Goal: Task Accomplishment & Management: Use online tool/utility

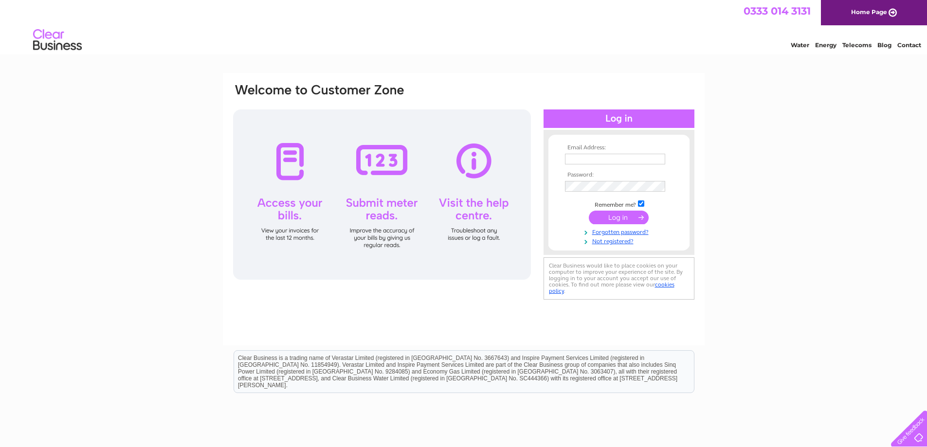
type input "[PERSON_NAME][EMAIL_ADDRESS][DOMAIN_NAME]"
click at [636, 219] on input "submit" at bounding box center [619, 218] width 60 height 14
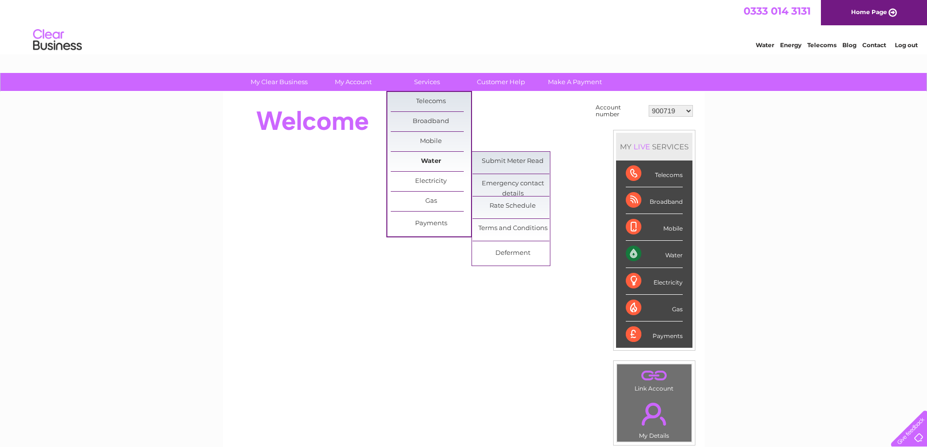
click at [428, 160] on link "Water" at bounding box center [431, 161] width 80 height 19
click at [491, 163] on link "Submit Meter Read" at bounding box center [513, 161] width 80 height 19
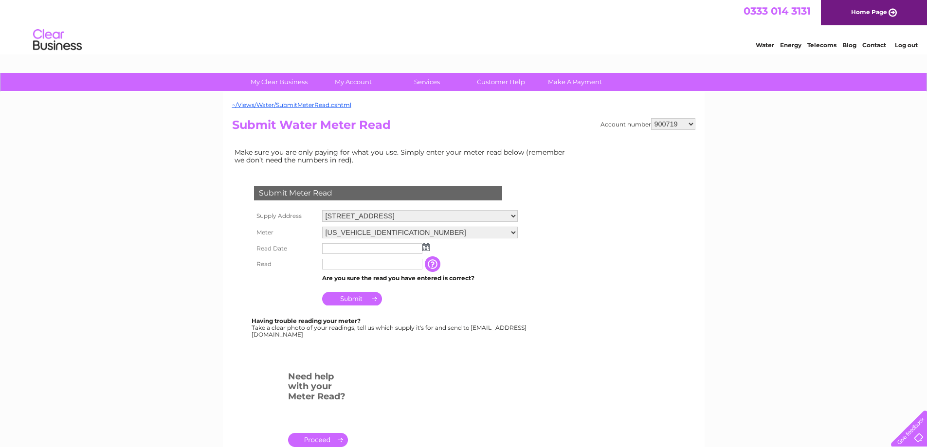
click at [518, 215] on select "5 Friarton House, Friarton Business Park, Perth, Perthshire , PH2 8BB Store, Fr…" at bounding box center [420, 216] width 196 height 12
click at [518, 216] on select "5 Friarton House, Friarton Business Park, Perth, Perthshire , PH2 8BB Store, Fr…" at bounding box center [420, 216] width 196 height 13
select select "567072"
click at [322, 210] on select "5 Friarton House, Friarton Business Park, Perth, Perthshire , PH2 8BB Store, Fr…" at bounding box center [420, 216] width 196 height 13
click at [426, 247] on img at bounding box center [425, 248] width 7 height 8
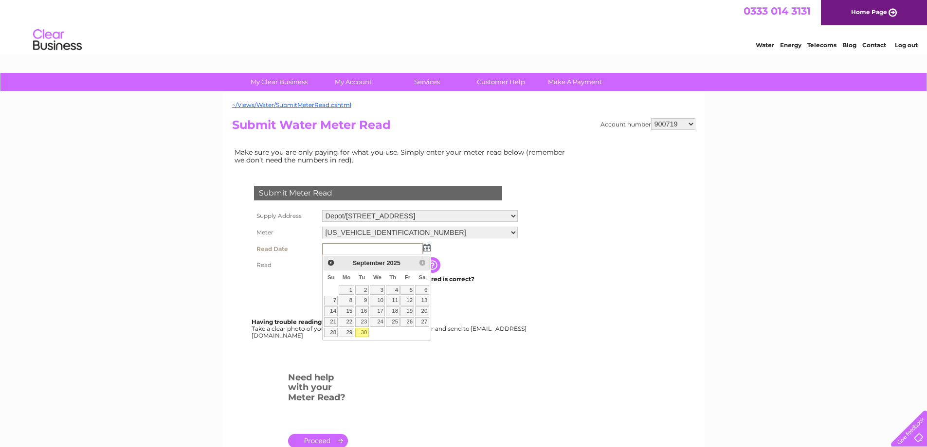
click at [364, 330] on link "30" at bounding box center [362, 333] width 14 height 10
type input "2025/09/30"
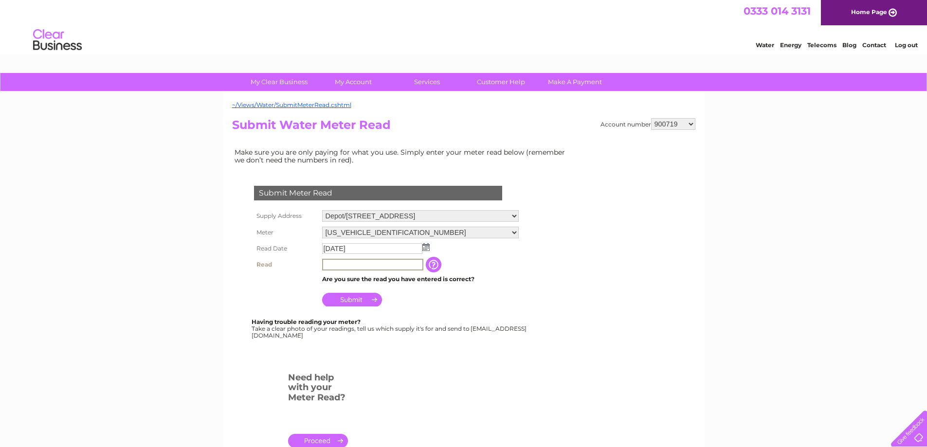
click at [353, 267] on input "text" at bounding box center [372, 265] width 101 height 12
click at [426, 249] on img at bounding box center [425, 247] width 7 height 8
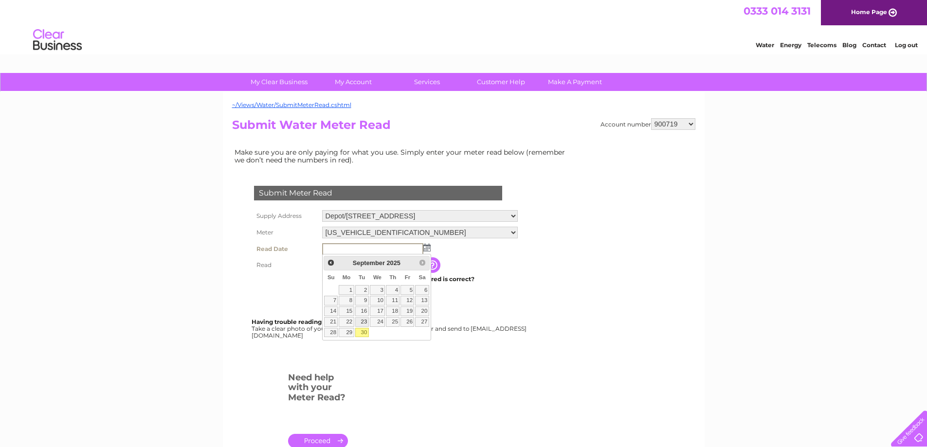
click at [364, 330] on link "30" at bounding box center [362, 333] width 14 height 10
type input "2025/09/30"
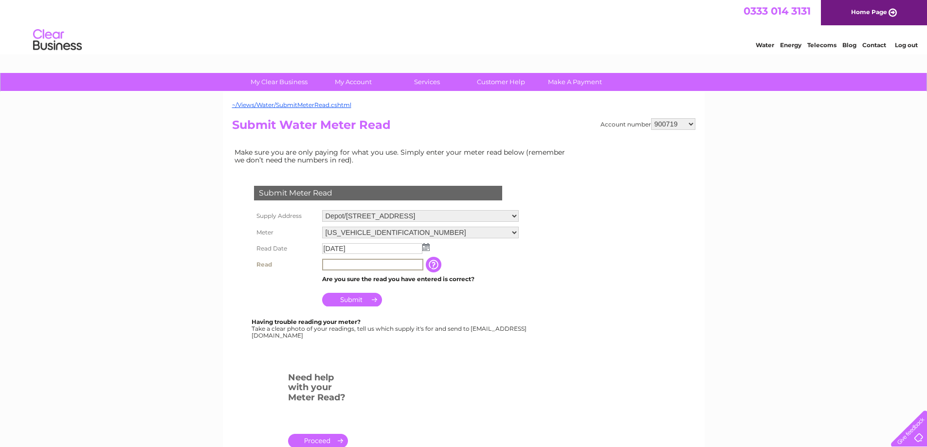
click at [362, 266] on input "text" at bounding box center [372, 265] width 101 height 12
type input "0"
click at [368, 298] on input "Submit" at bounding box center [352, 299] width 60 height 14
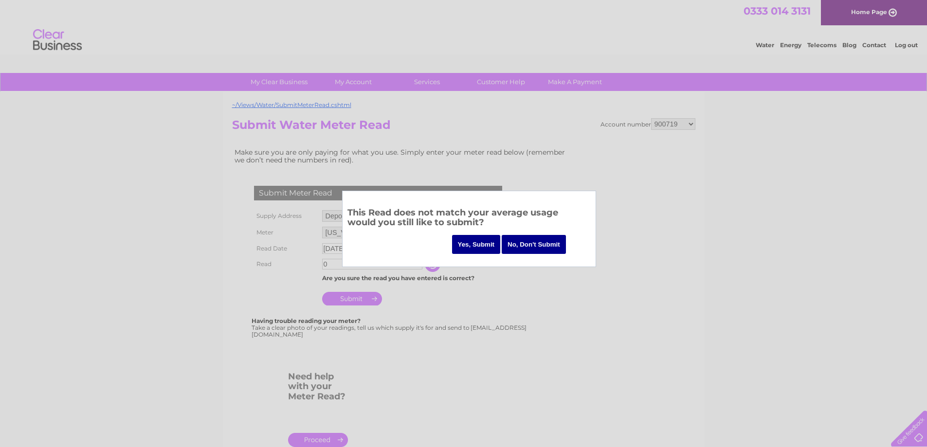
click at [481, 241] on input "Yes, Submit" at bounding box center [476, 244] width 49 height 19
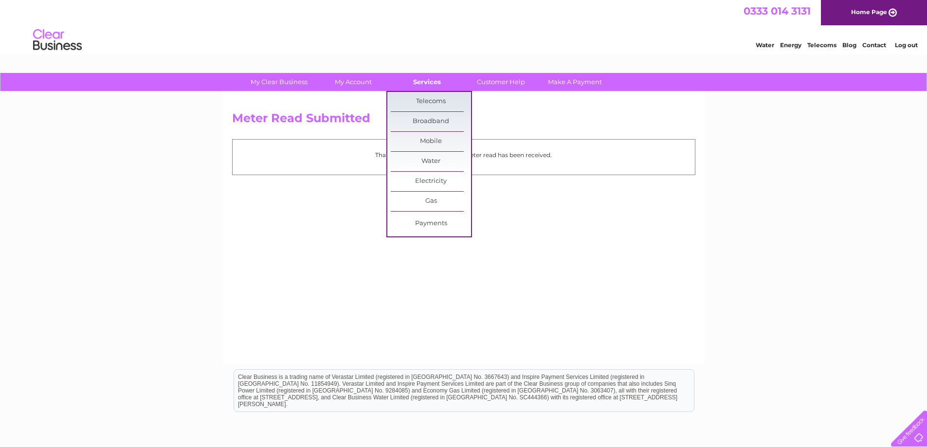
click at [432, 85] on link "Services" at bounding box center [427, 82] width 80 height 18
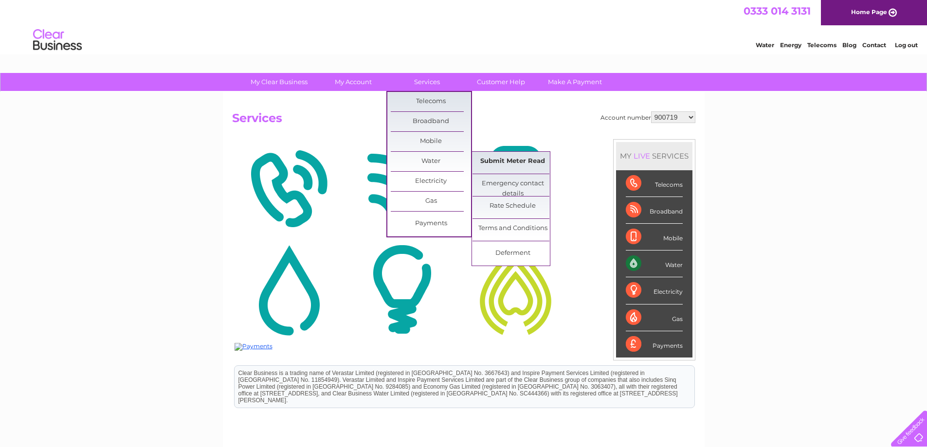
click at [488, 160] on link "Submit Meter Read" at bounding box center [513, 161] width 80 height 19
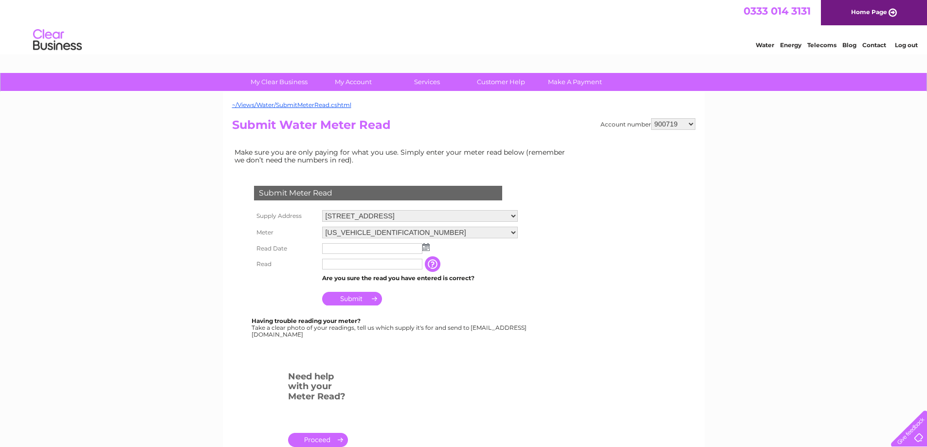
click at [690, 123] on select "900719 900720 900721 900722 900724 907163 917749 919306 921360 928449 931316 93…" at bounding box center [673, 124] width 44 height 12
select select "900720"
click at [651, 118] on select "900719 900720 900721 900722 900724 907163 917749 919306 921360 928449 931316 93…" at bounding box center [673, 124] width 44 height 12
click at [518, 234] on select "06ELSTER23H760751 06ELSTER23M700769 07DANFOSS168902H291BX05" at bounding box center [420, 233] width 196 height 12
click at [415, 231] on select "06ELSTER23H760751 06ELSTER23M700769 07DANFOSS168902H291BX05" at bounding box center [420, 233] width 196 height 13
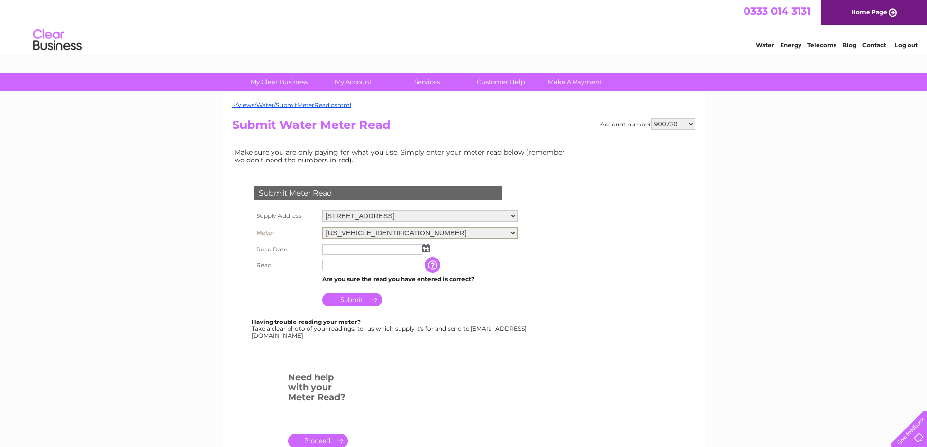
click at [518, 233] on select "06ELSTER23H760751 06ELSTER23M700769 07DANFOSS168902H291BX05" at bounding box center [420, 233] width 196 height 13
click at [425, 250] on img at bounding box center [425, 248] width 7 height 8
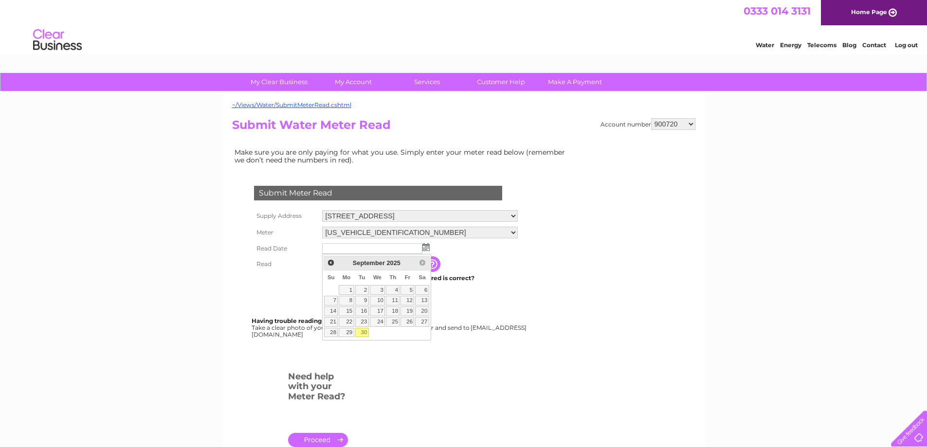
click at [362, 334] on link "30" at bounding box center [362, 333] width 14 height 10
type input "2025/09/30"
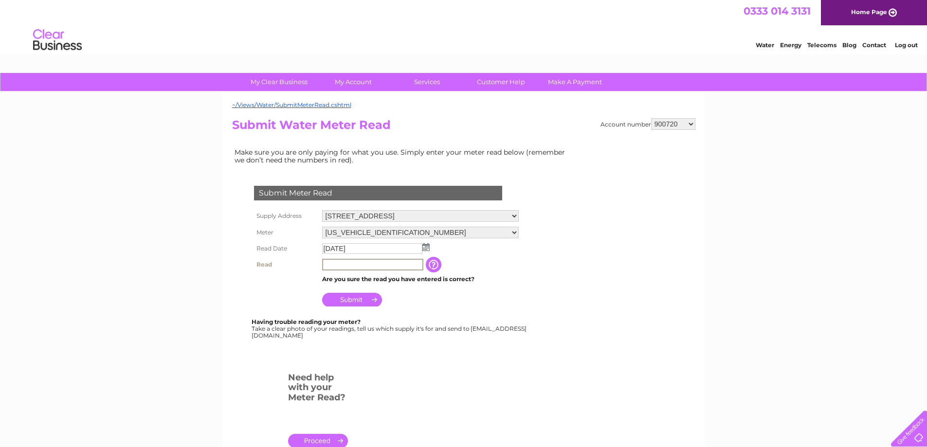
click at [353, 265] on input "text" at bounding box center [372, 265] width 101 height 12
type input "2811"
click at [362, 296] on input "Submit" at bounding box center [352, 300] width 60 height 14
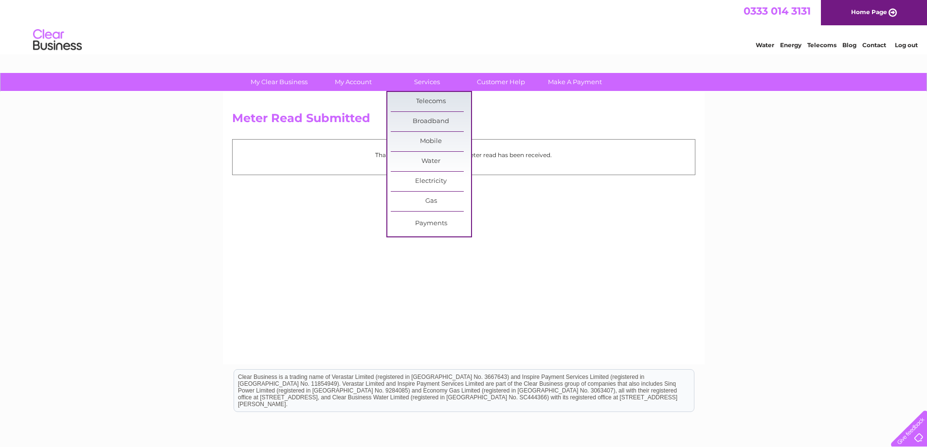
click at [480, 160] on p "Thank you for your time, your meter read has been received." at bounding box center [464, 154] width 453 height 9
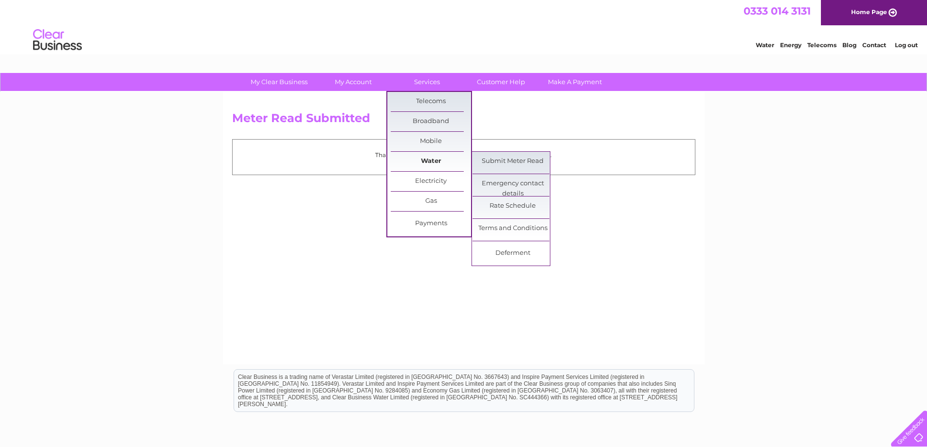
click at [427, 161] on link "Water" at bounding box center [431, 161] width 80 height 19
click at [483, 162] on link "Submit Meter Read" at bounding box center [513, 161] width 80 height 19
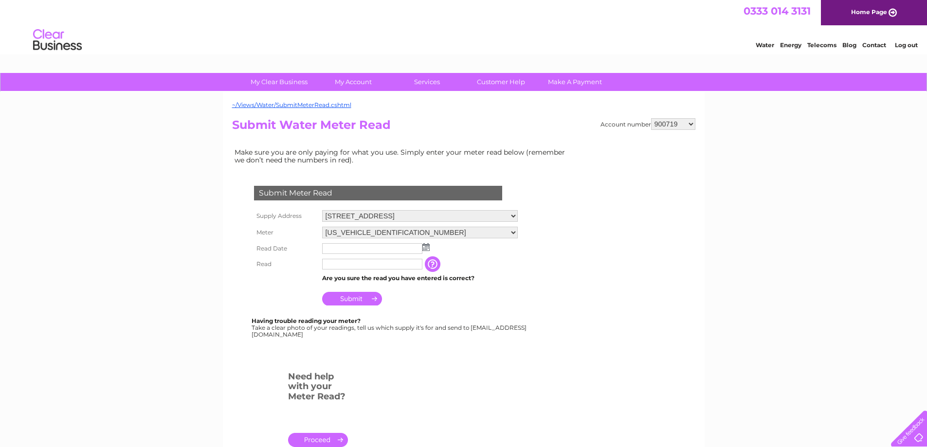
drag, startPoint x: 688, startPoint y: 122, endPoint x: 688, endPoint y: 128, distance: 5.4
click at [688, 122] on select "900719 900720 900721 900722 900724 907163 917749 919306 921360 928449 931316 93…" at bounding box center [673, 124] width 44 height 12
select select "900720"
click at [651, 118] on select "900719 900720 900721 900722 900724 907163 917749 919306 921360 928449 931316 93…" at bounding box center [673, 124] width 44 height 12
click at [518, 215] on select "[STREET_ADDRESS]" at bounding box center [420, 216] width 196 height 13
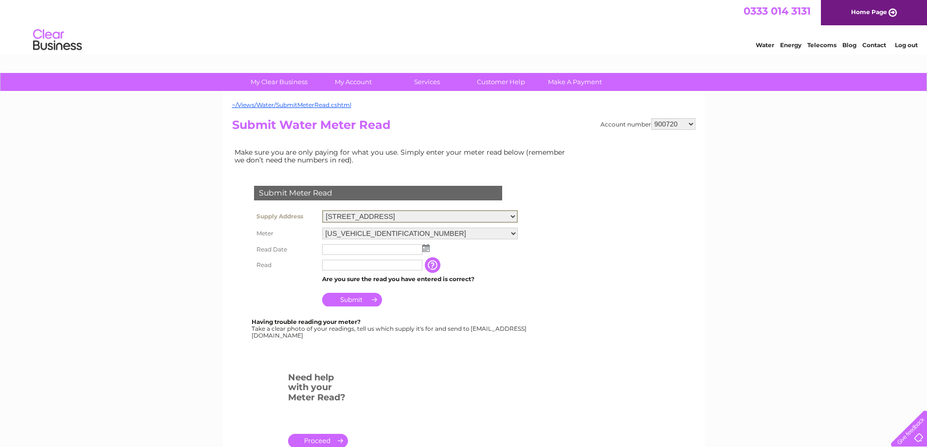
drag, startPoint x: 525, startPoint y: 279, endPoint x: 520, endPoint y: 262, distance: 17.7
click at [520, 278] on td "Are you sure the read you have entered is correct?" at bounding box center [420, 279] width 201 height 13
click at [518, 232] on select "06ELSTER23H760751 06ELSTER23M700769 07DANFOSS168902H291BX05" at bounding box center [420, 233] width 196 height 12
select select "371104"
click at [322, 227] on select "06ELSTER23H760751 06ELSTER23M700769 07DANFOSS168902H291BX05" at bounding box center [420, 233] width 196 height 13
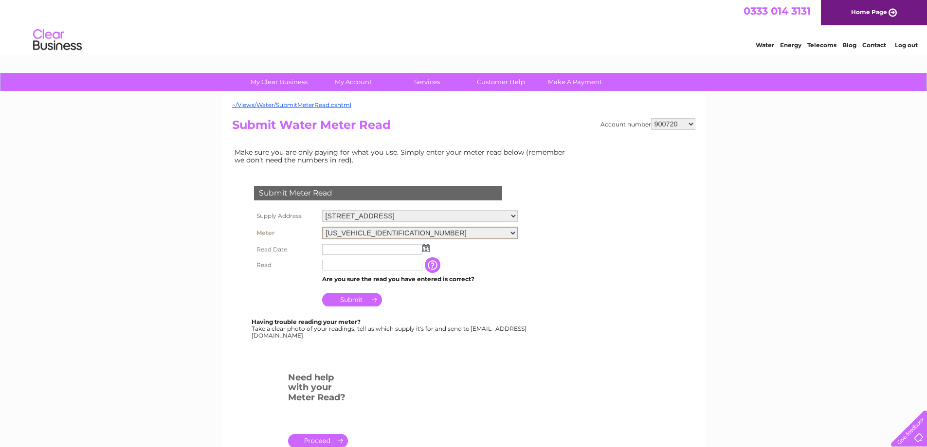
click at [428, 245] on img at bounding box center [425, 248] width 7 height 8
click at [429, 248] on img at bounding box center [425, 247] width 7 height 8
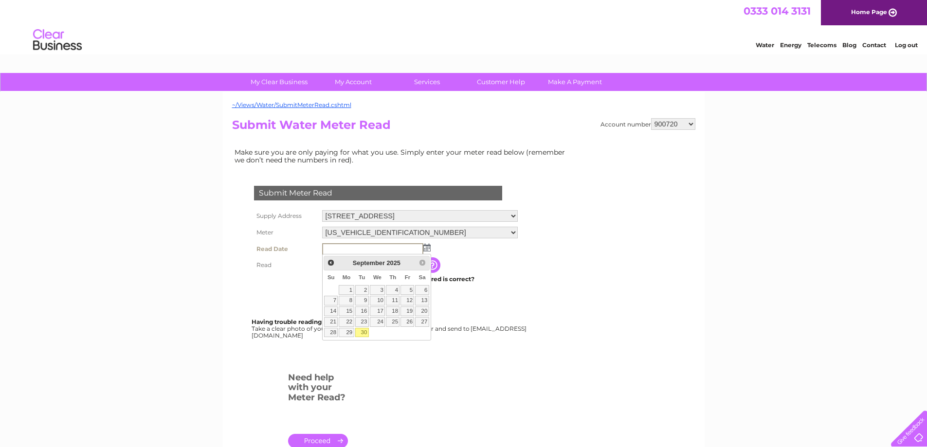
click at [366, 331] on link "30" at bounding box center [362, 333] width 14 height 10
type input "[DATE]"
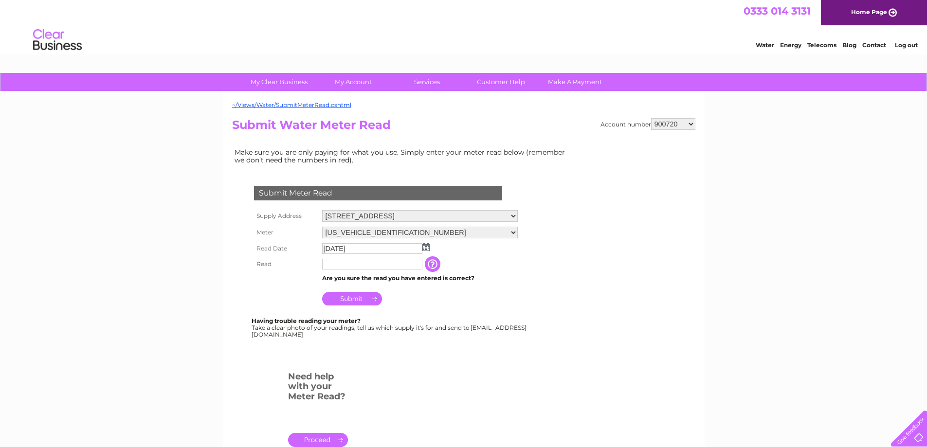
click at [361, 265] on input "text" at bounding box center [372, 264] width 100 height 11
type input "5818"
click at [353, 299] on input "Submit" at bounding box center [352, 300] width 60 height 14
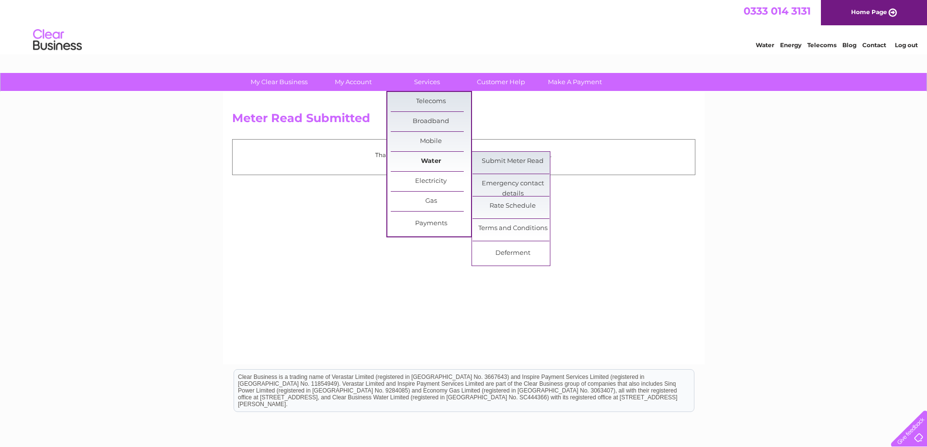
click at [432, 159] on link "Water" at bounding box center [431, 161] width 80 height 19
click at [496, 160] on link "Submit Meter Read" at bounding box center [513, 161] width 80 height 19
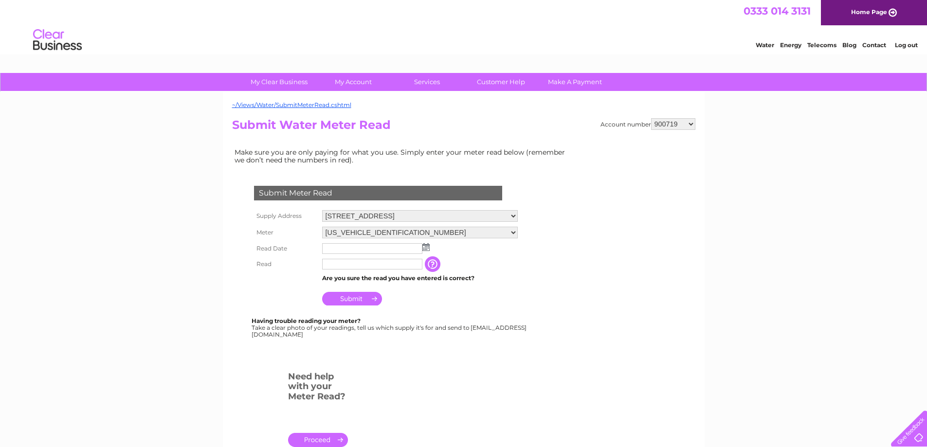
click at [691, 126] on select "900719 900720 900721 900722 900724 907163 917749 919306 921360 928449 931316 93…" at bounding box center [673, 124] width 44 height 12
select select "900721"
click at [651, 118] on select "900719 900720 900721 900722 900724 907163 917749 919306 921360 928449 931316 93…" at bounding box center [673, 124] width 44 height 12
click at [426, 248] on img at bounding box center [425, 247] width 7 height 8
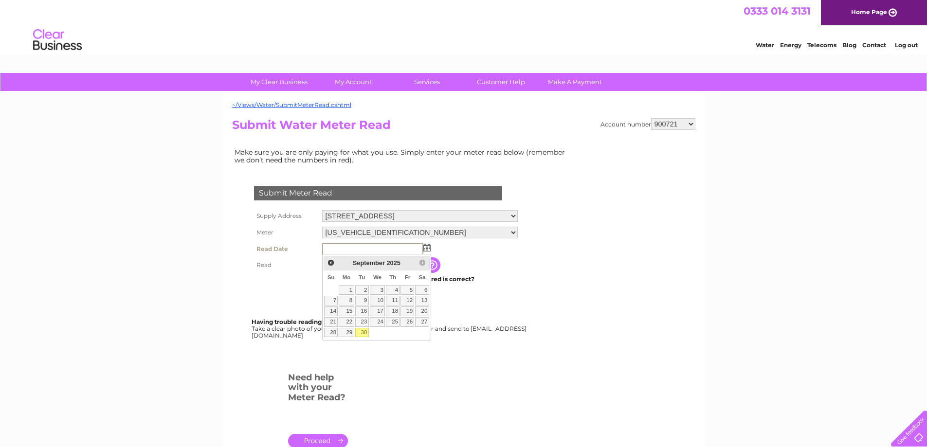
click at [364, 330] on link "30" at bounding box center [362, 333] width 14 height 10
type input "2025/09/30"
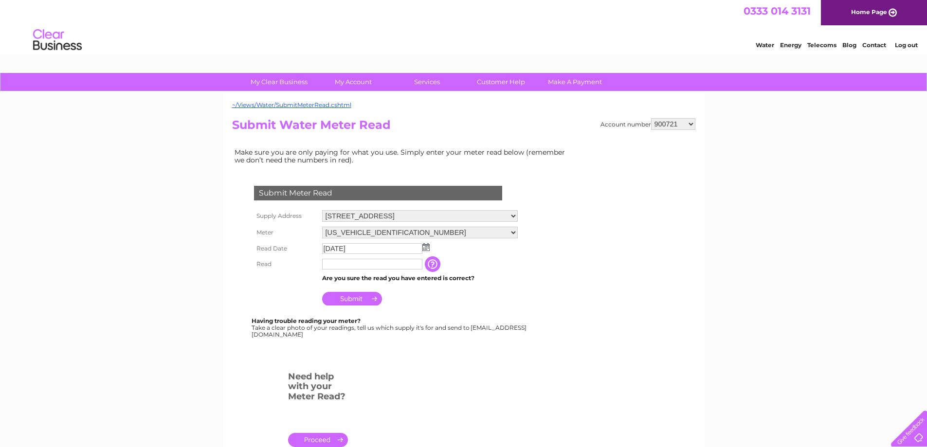
click at [361, 265] on input "text" at bounding box center [372, 264] width 100 height 11
type input "967"
click at [366, 296] on input "Submit" at bounding box center [352, 300] width 60 height 14
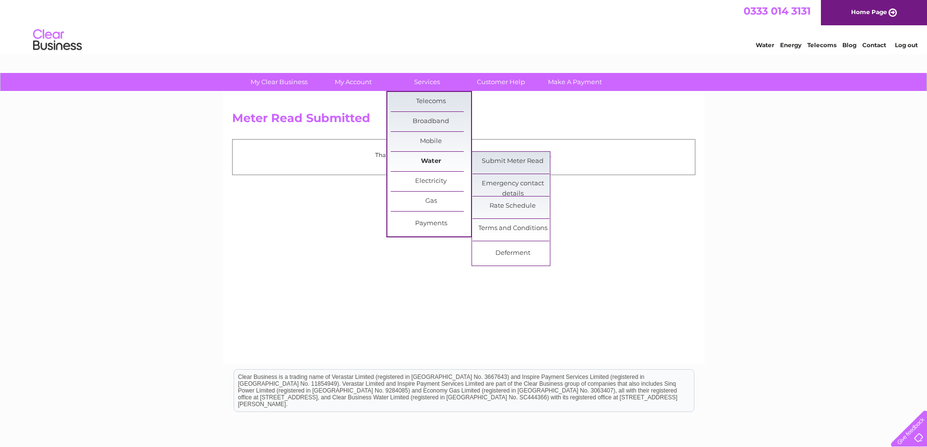
click at [426, 157] on link "Water" at bounding box center [431, 161] width 80 height 19
click at [495, 159] on link "Submit Meter Read" at bounding box center [513, 161] width 80 height 19
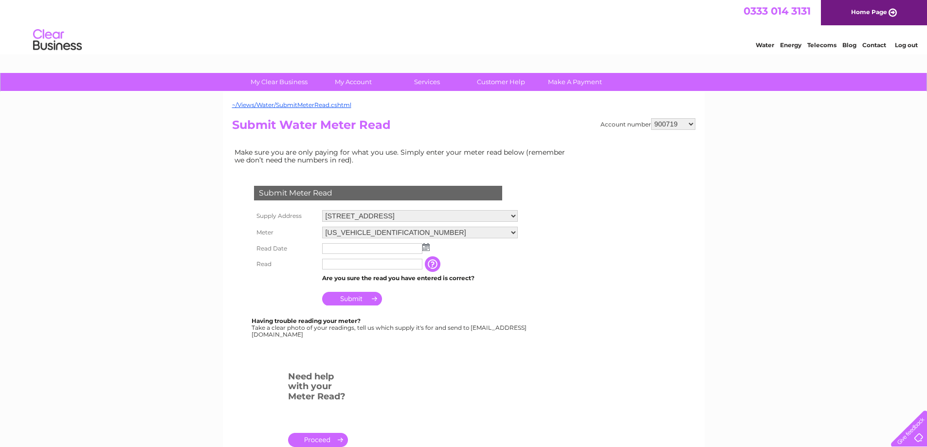
click at [688, 125] on select "900719 900720 900721 900722 900724 907163 917749 919306 921360 928449 931316 93…" at bounding box center [673, 124] width 44 height 12
select select "907163"
click at [651, 118] on select "900719 900720 900721 900722 900724 907163 917749 919306 921360 928449 931316 93…" at bounding box center [673, 124] width 44 height 12
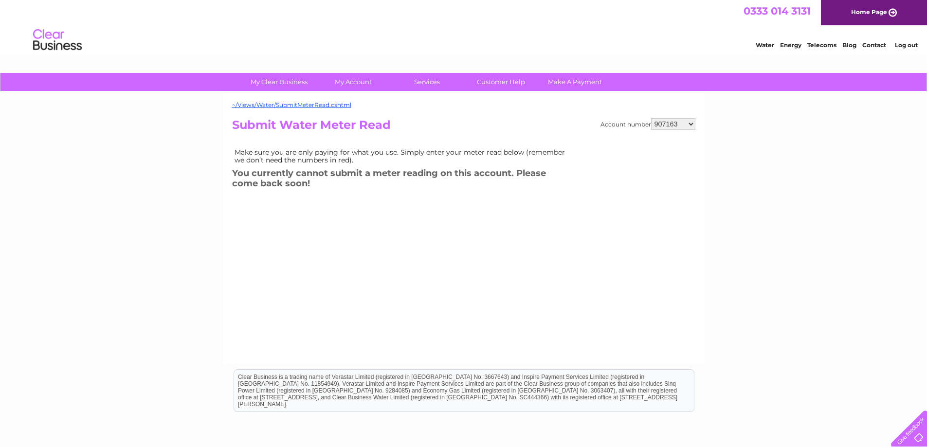
click at [690, 125] on select "900719 900720 900721 900722 900724 907163 917749 919306 921360 928449 931316 93…" at bounding box center [673, 124] width 44 height 12
select select "919306"
click at [651, 118] on select "900719 900720 900721 900722 900724 907163 917749 919306 921360 928449 931316 93…" at bounding box center [673, 124] width 44 height 12
click at [692, 124] on select "900719 900720 900721 900722 900724 907163 917749 919306 921360 928449 931316 93…" at bounding box center [673, 124] width 44 height 12
select select "921360"
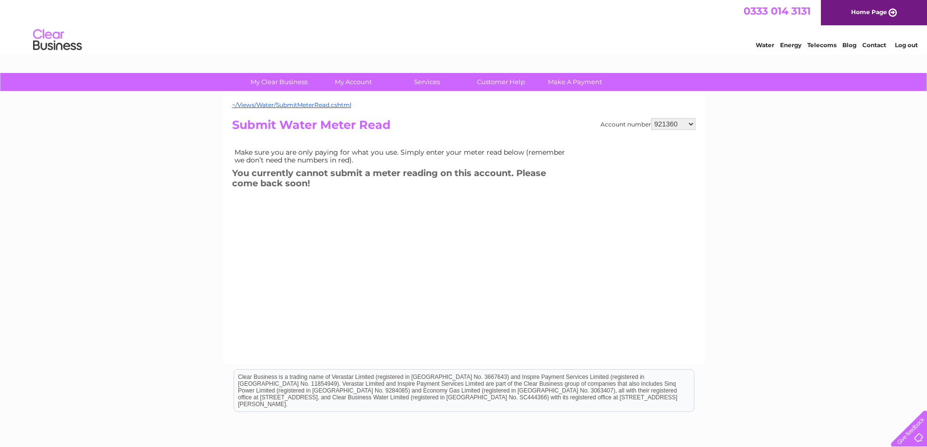
click at [651, 118] on select "900719 900720 900721 900722 900724 907163 917749 919306 921360 928449 931316 93…" at bounding box center [673, 124] width 44 height 12
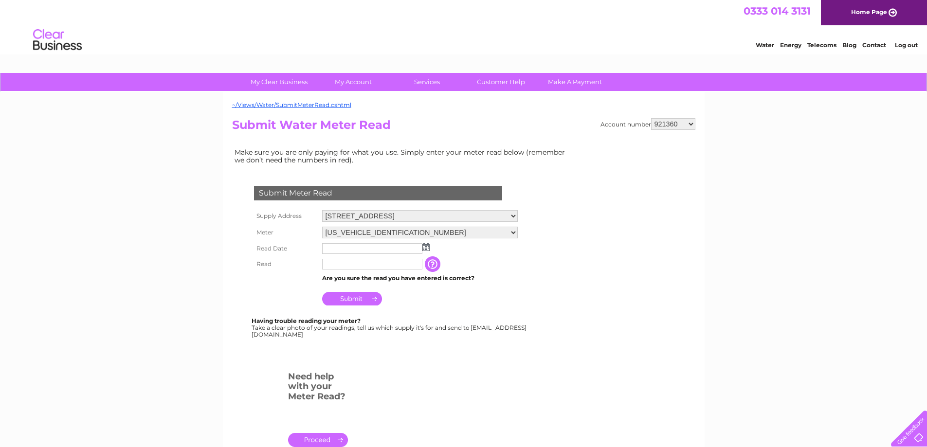
click at [424, 248] on img at bounding box center [425, 247] width 7 height 8
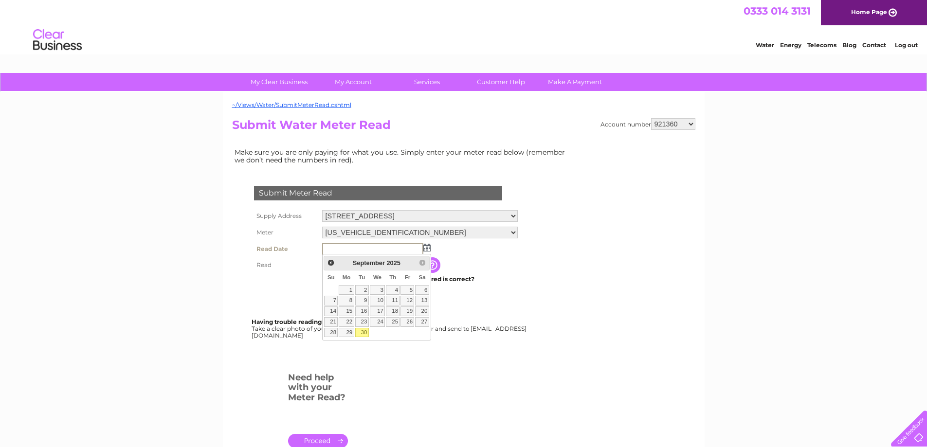
click at [365, 332] on link "30" at bounding box center [362, 333] width 14 height 10
type input "2025/09/30"
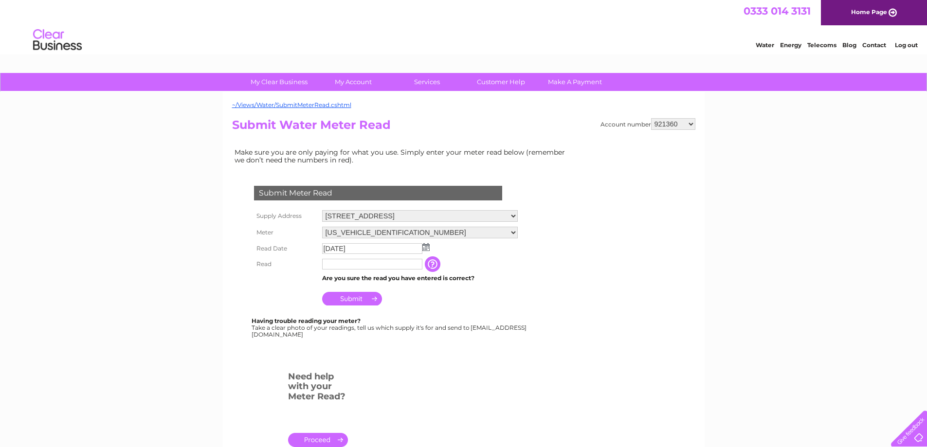
click at [359, 267] on input "text" at bounding box center [372, 264] width 100 height 11
type input "202"
click at [352, 300] on input "Submit" at bounding box center [352, 300] width 60 height 14
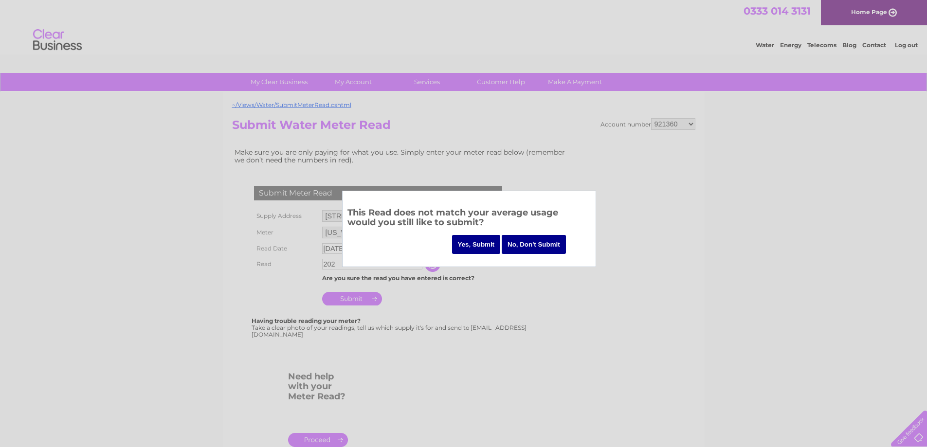
click at [465, 244] on input "Yes, Submit" at bounding box center [476, 244] width 49 height 19
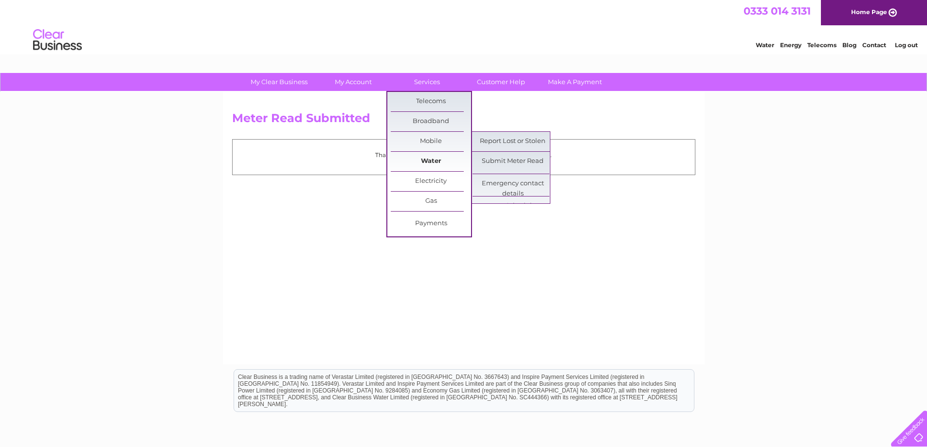
click at [417, 152] on link "Water" at bounding box center [431, 161] width 80 height 19
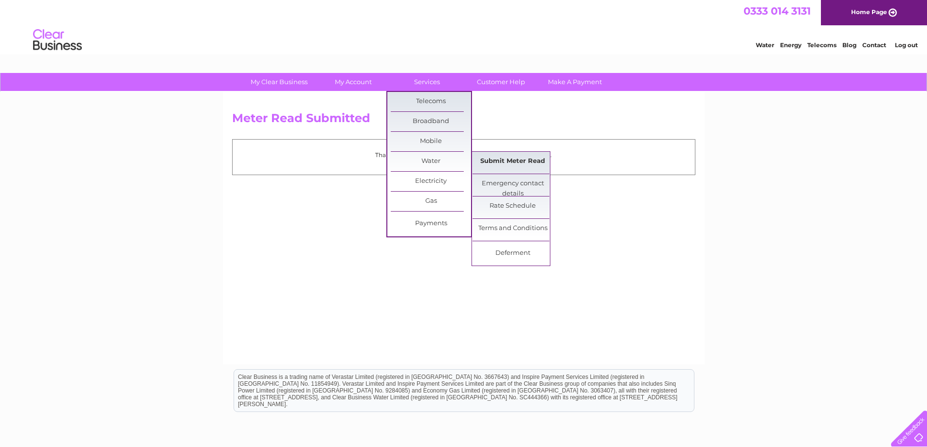
click at [487, 162] on link "Submit Meter Read" at bounding box center [513, 161] width 80 height 19
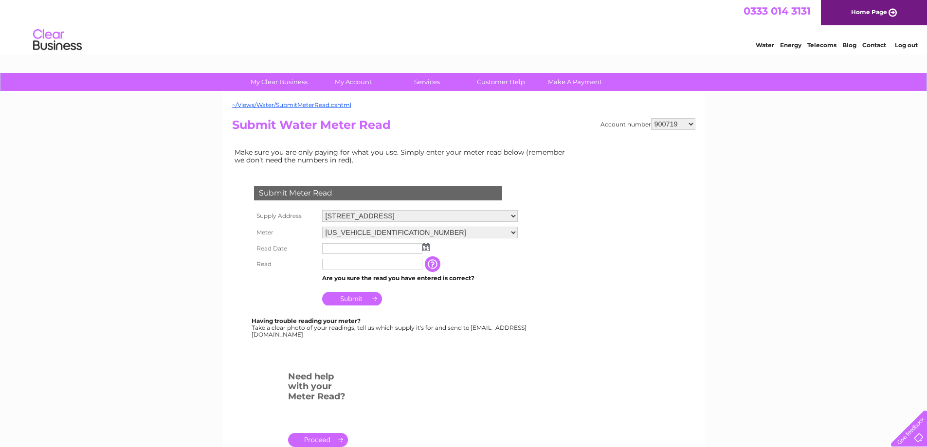
click at [692, 123] on select "900719 900720 900721 900722 900724 907163 917749 919306 921360 928449 931316 93…" at bounding box center [673, 124] width 44 height 12
select select "921360"
click at [651, 118] on select "900719 900720 900721 900722 900724 907163 917749 919306 921360 928449 931316 93…" at bounding box center [673, 124] width 44 height 12
click at [518, 214] on select "[STREET_ADDRESS][GEOGRAPHIC_DATA][STREET_ADDRESS] [STREET_ADDRESS][GEOGRAPHIC_D…" at bounding box center [420, 216] width 196 height 12
select select "549886"
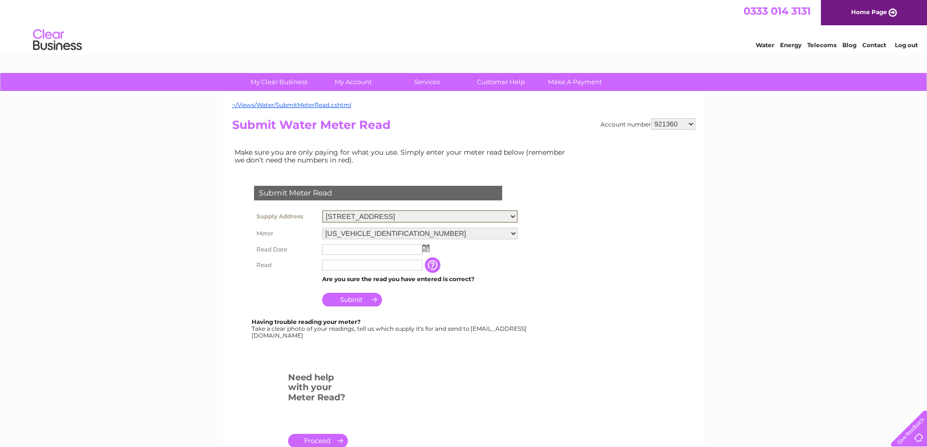
click at [322, 210] on select "[STREET_ADDRESS][GEOGRAPHIC_DATA][STREET_ADDRESS] [STREET_ADDRESS][GEOGRAPHIC_D…" at bounding box center [420, 216] width 196 height 13
click at [425, 247] on img at bounding box center [425, 247] width 7 height 8
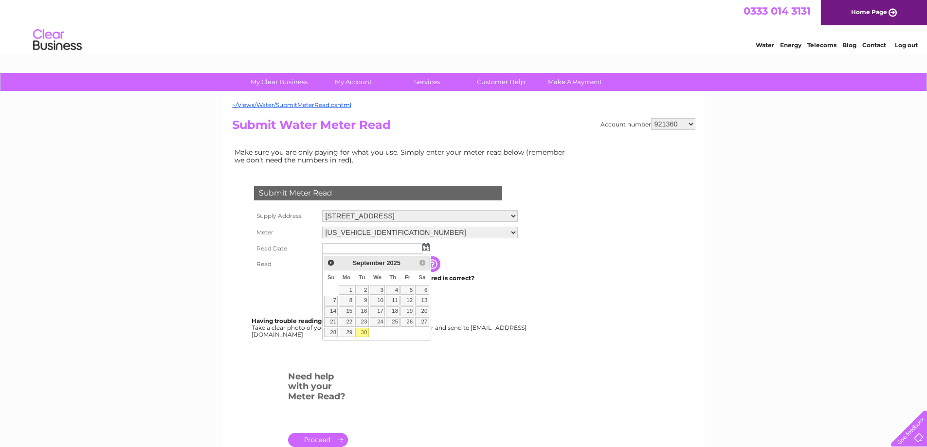
drag, startPoint x: 365, startPoint y: 330, endPoint x: 361, endPoint y: 304, distance: 25.7
click at [365, 330] on link "30" at bounding box center [362, 333] width 14 height 10
type input "[DATE]"
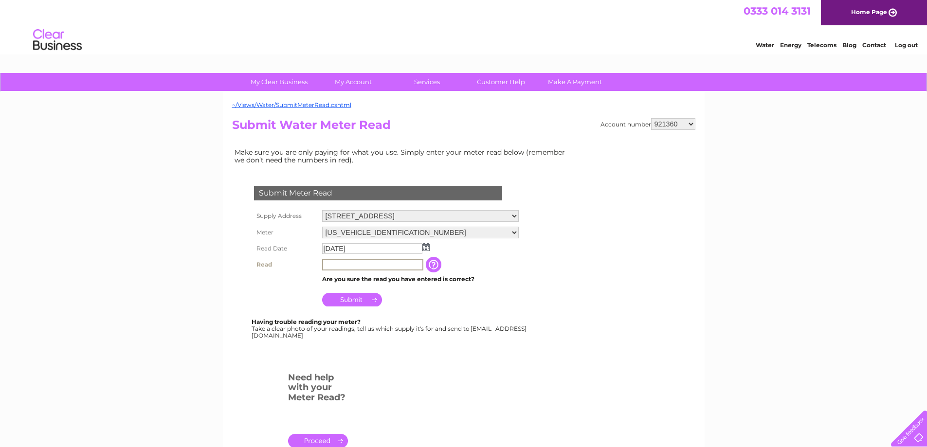
click at [355, 265] on input "text" at bounding box center [372, 265] width 101 height 12
type input "701"
click at [354, 297] on input "Submit" at bounding box center [352, 300] width 60 height 14
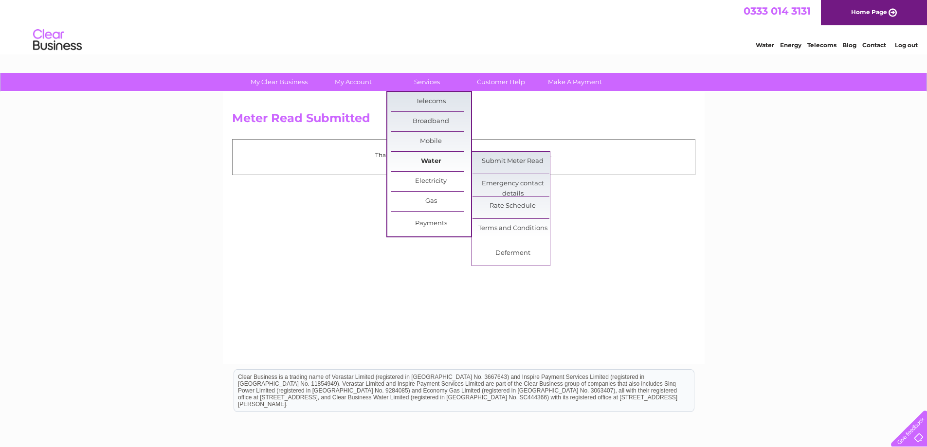
click at [425, 158] on link "Water" at bounding box center [431, 161] width 80 height 19
click at [484, 160] on link "Submit Meter Read" at bounding box center [513, 161] width 80 height 19
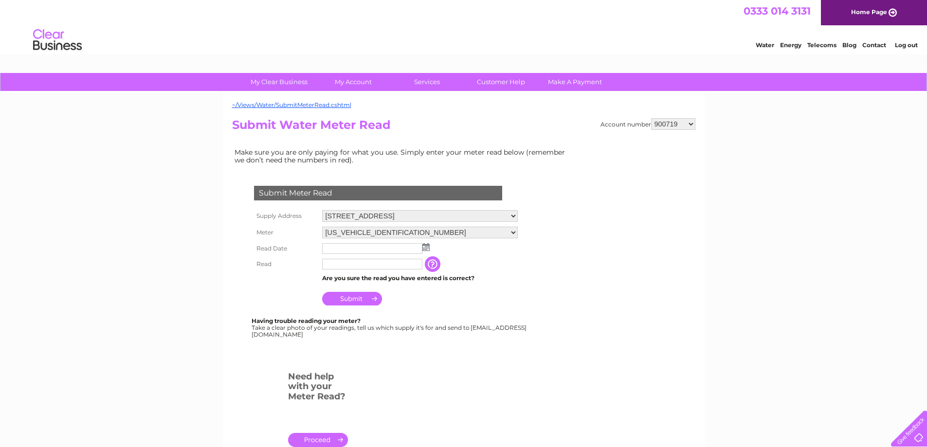
click at [691, 125] on select "900719 900720 900721 900722 900724 907163 917749 919306 921360 928449 931316 93…" at bounding box center [673, 124] width 44 height 12
select select "921360"
click at [651, 118] on select "900719 900720 900721 900722 900724 907163 917749 919306 921360 928449 931316 93…" at bounding box center [673, 124] width 44 height 12
click at [517, 232] on select "06ELSTER15M573876" at bounding box center [420, 233] width 196 height 12
click at [517, 216] on select "1, Friarton House, Friarton Road, Perth, PH2 8BB Warehouse 2 & 3, Shore Road, P…" at bounding box center [420, 216] width 196 height 13
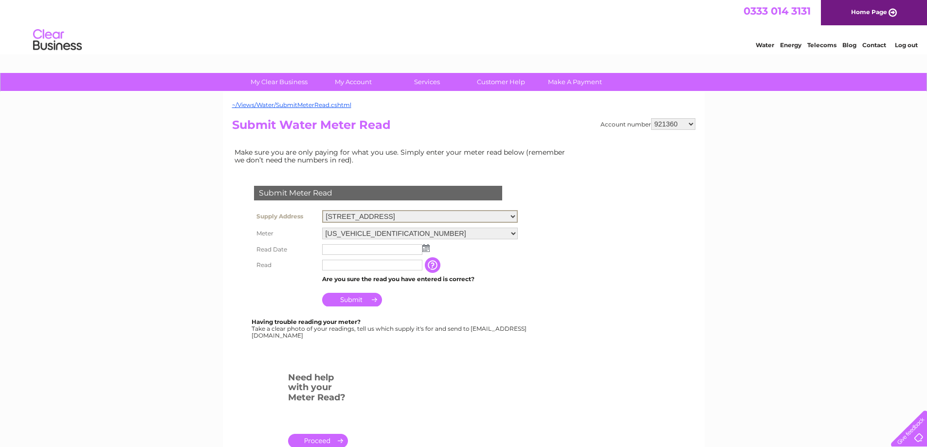
select select "555098"
click at [322, 210] on select "1, Friarton House, Friarton Road, Perth, PH2 8BB Warehouse 2 & 3, Shore Road, P…" at bounding box center [420, 216] width 196 height 13
click at [424, 249] on img at bounding box center [425, 247] width 7 height 8
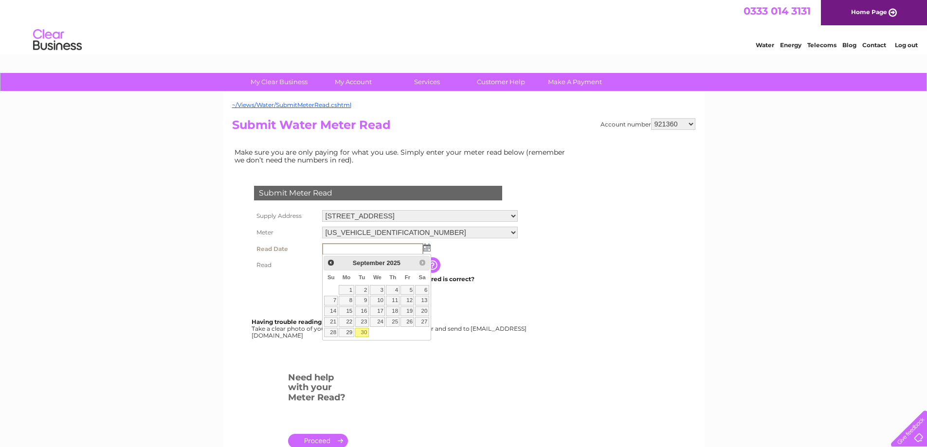
click at [362, 330] on link "30" at bounding box center [362, 333] width 14 height 10
type input "[DATE]"
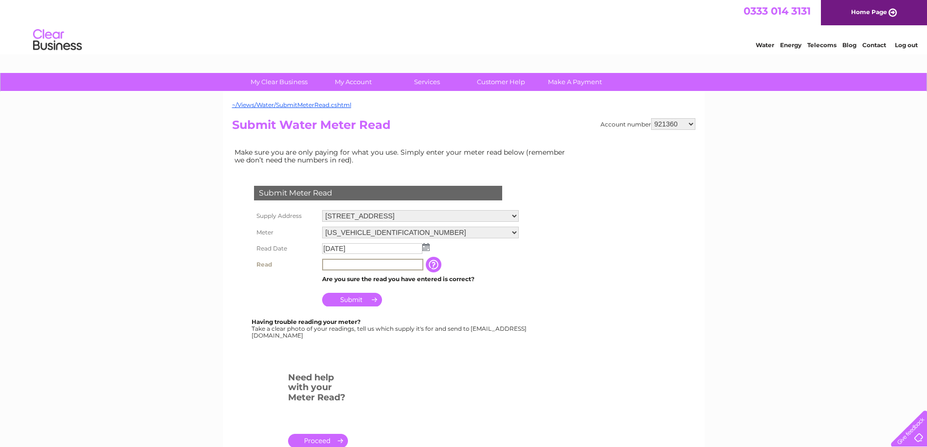
click at [360, 264] on input "text" at bounding box center [372, 265] width 101 height 12
type input "1308"
click at [349, 297] on input "Submit" at bounding box center [352, 300] width 60 height 14
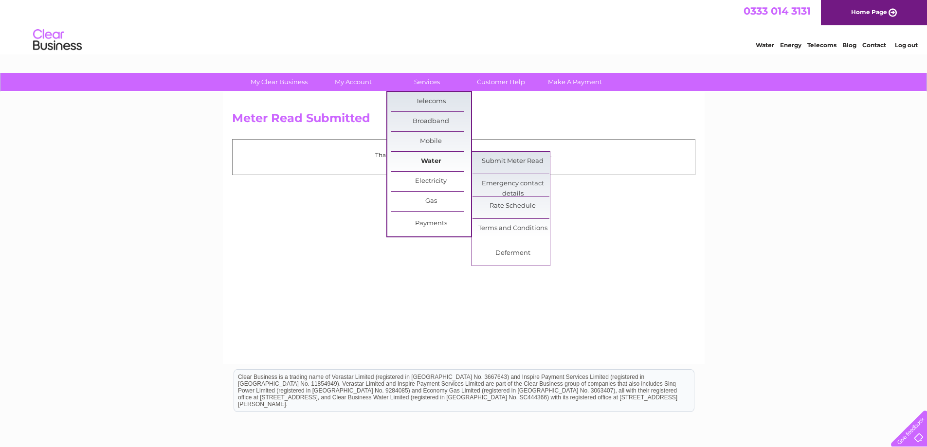
click at [427, 157] on link "Water" at bounding box center [431, 161] width 80 height 19
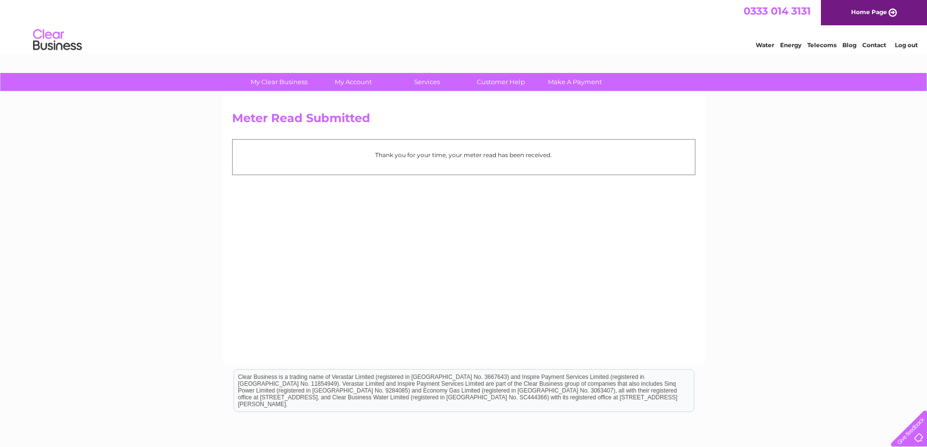
click at [486, 160] on p "Thank you for your time, your meter read has been received." at bounding box center [464, 154] width 453 height 9
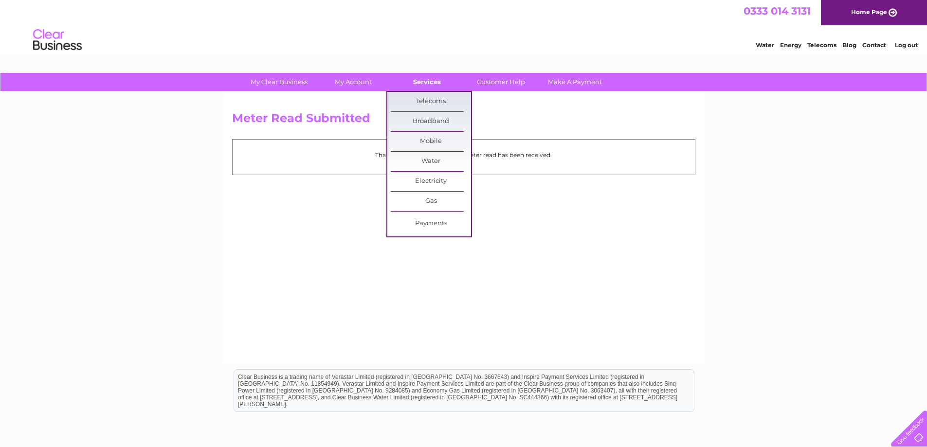
click at [430, 87] on link "Services" at bounding box center [427, 82] width 80 height 18
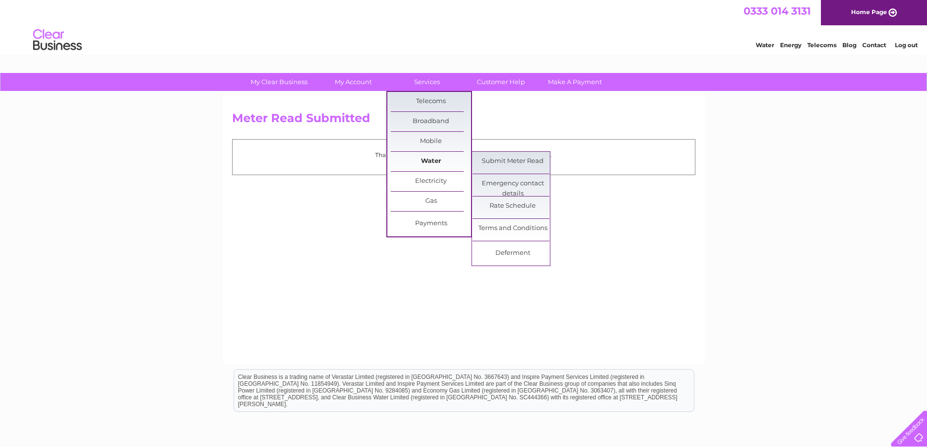
click at [432, 160] on link "Water" at bounding box center [431, 161] width 80 height 19
click at [493, 163] on link "Submit Meter Read" at bounding box center [513, 161] width 80 height 19
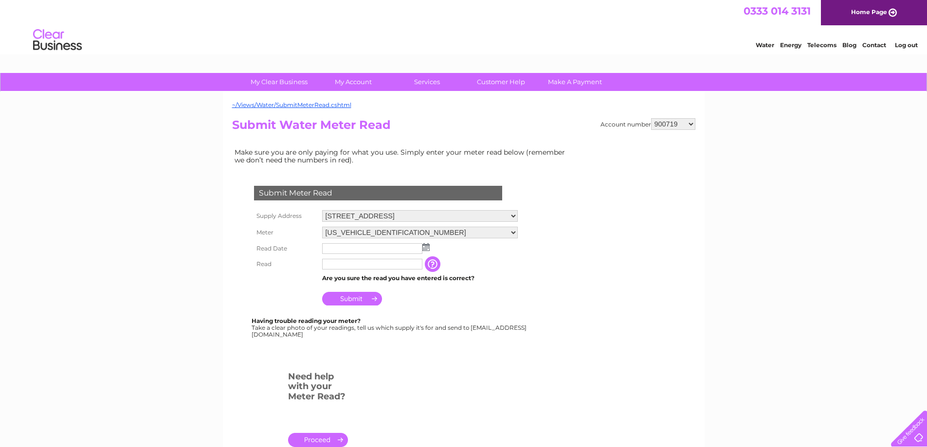
click at [691, 125] on select "900719 900720 900721 900722 900724 907163 917749 919306 921360 928449 931316 93…" at bounding box center [673, 124] width 44 height 12
select select "1083845"
click at [651, 118] on select "900719 900720 900721 900722 900724 907163 917749 919306 921360 928449 931316 93…" at bounding box center [673, 124] width 44 height 12
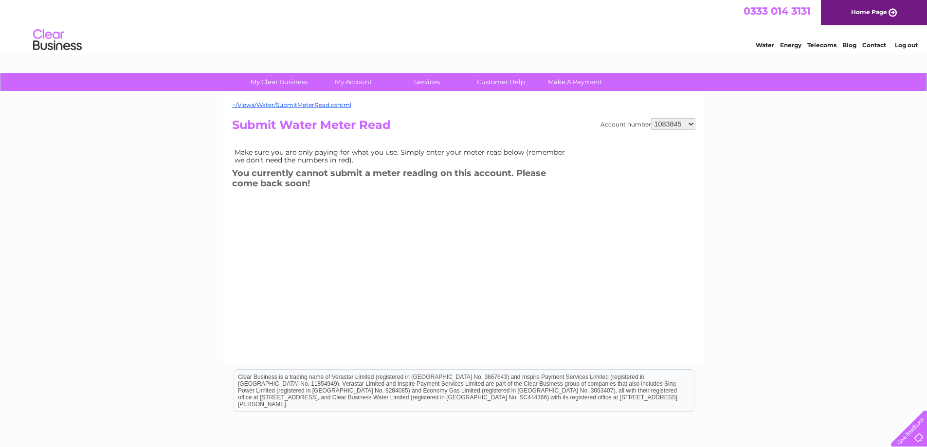
click at [688, 124] on select "900719 900720 900721 900722 900724 907163 917749 919306 921360 928449 931316 93…" at bounding box center [673, 124] width 44 height 12
select select "1095736"
click at [651, 118] on select "900719 900720 900721 900722 900724 907163 917749 919306 921360 928449 931316 93…" at bounding box center [673, 124] width 44 height 12
click at [689, 122] on select "900719 900720 900721 900722 900724 907163 917749 919306 921360 928449 931316 93…" at bounding box center [673, 124] width 44 height 12
select select "30323304"
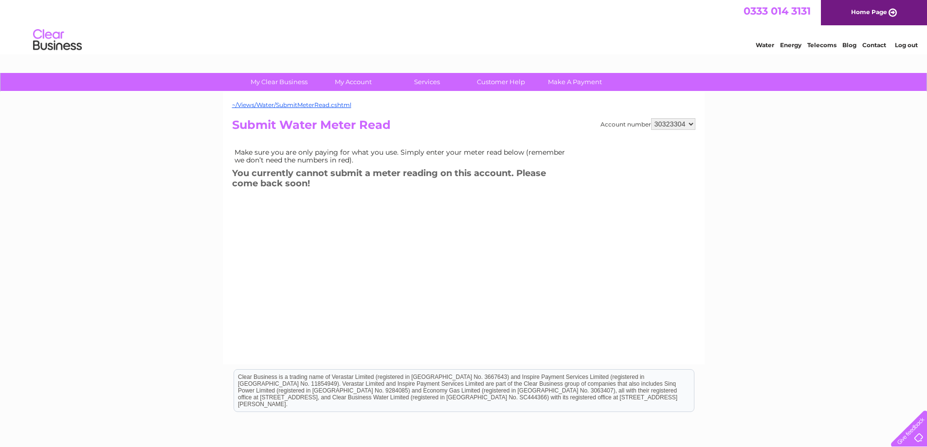
click at [651, 118] on select "900719 900720 900721 900722 900724 907163 917749 919306 921360 928449 931316 93…" at bounding box center [673, 124] width 44 height 12
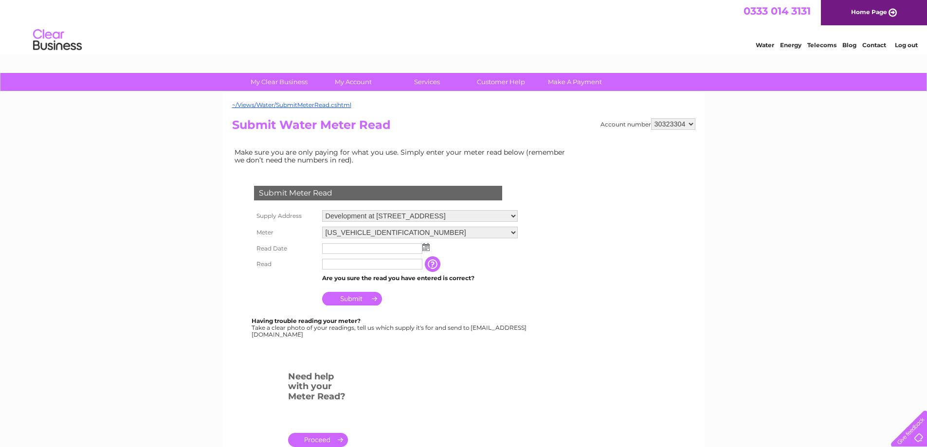
click at [692, 126] on select "900719 900720 900721 900722 900724 907163 917749 919306 921360 928449 931316 93…" at bounding box center [673, 124] width 44 height 12
select select "30297266"
click at [651, 118] on select "900719 900720 900721 900722 900724 907163 917749 919306 921360 928449 931316 93…" at bounding box center [673, 124] width 44 height 12
click at [428, 246] on img at bounding box center [425, 247] width 7 height 8
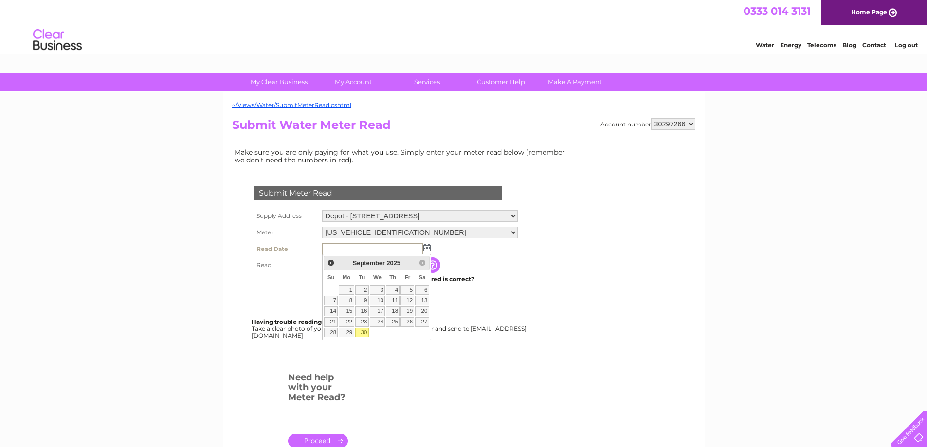
drag, startPoint x: 365, startPoint y: 333, endPoint x: 408, endPoint y: 308, distance: 50.2
click at [364, 333] on link "30" at bounding box center [362, 333] width 14 height 10
type input "2025/09/30"
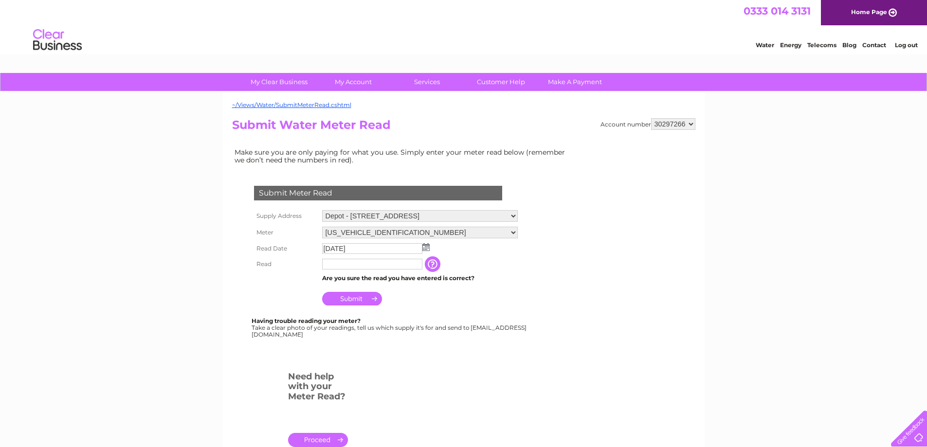
click at [332, 265] on input "text" at bounding box center [372, 264] width 100 height 11
type input "10196"
click at [347, 298] on input "Submit" at bounding box center [352, 300] width 60 height 14
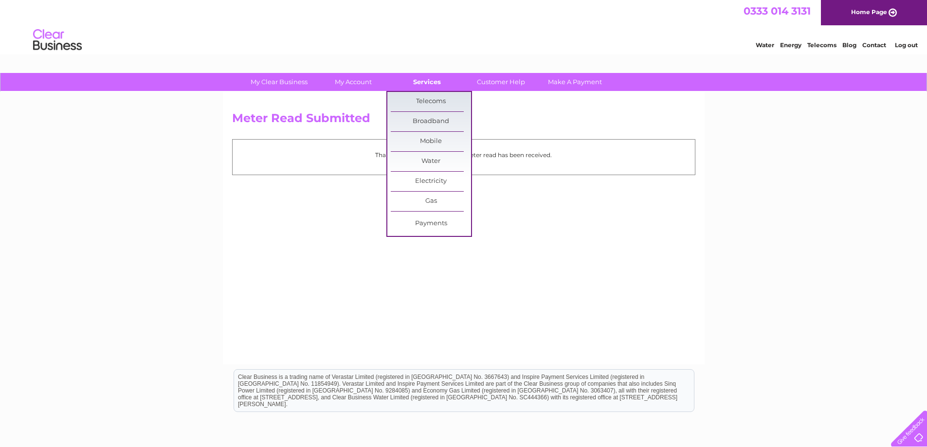
click at [429, 83] on link "Services" at bounding box center [427, 82] width 80 height 18
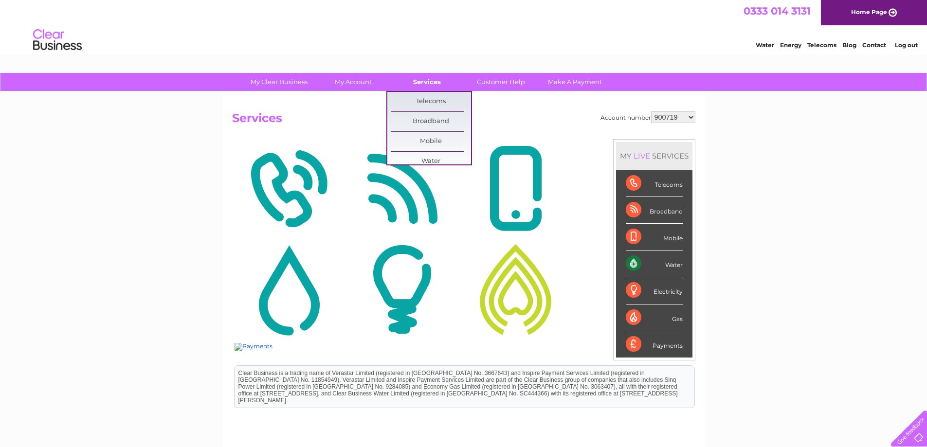
click at [432, 83] on link "Services" at bounding box center [427, 82] width 80 height 18
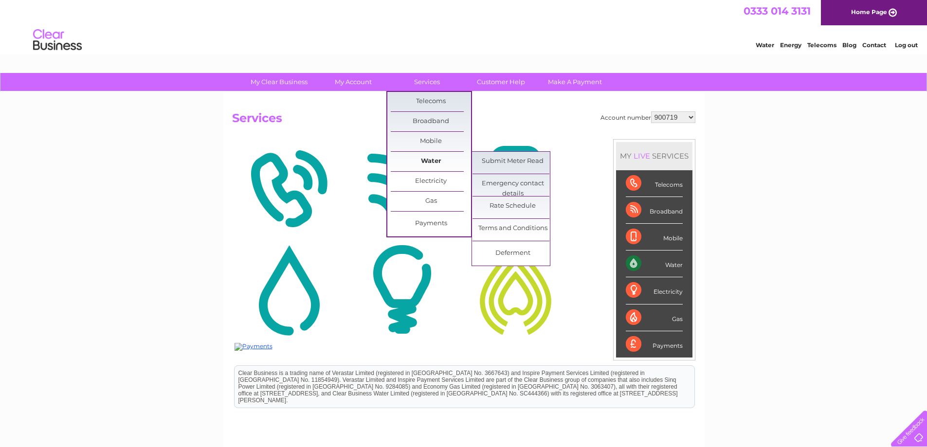
click at [438, 159] on link "Water" at bounding box center [431, 161] width 80 height 19
click at [497, 159] on link "Submit Meter Read" at bounding box center [513, 161] width 80 height 19
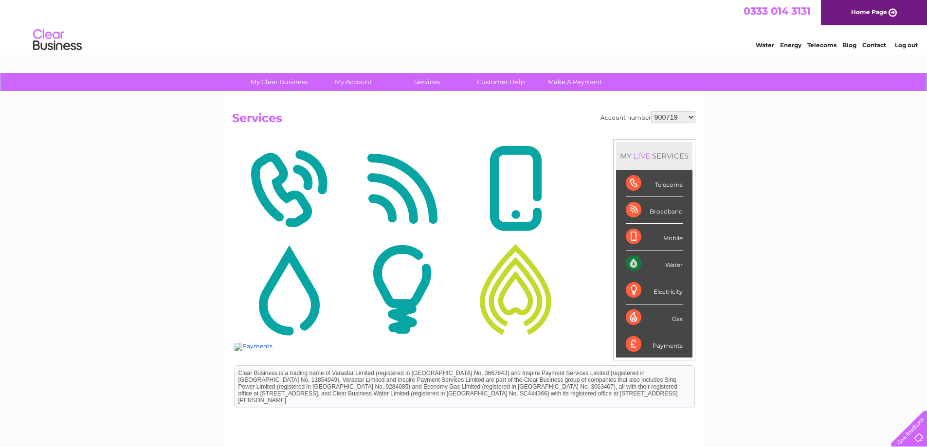
click at [690, 118] on select "900719 900720 900721 900722 900724 907163 917749 919306 921360 928449 931316 93…" at bounding box center [673, 117] width 44 height 12
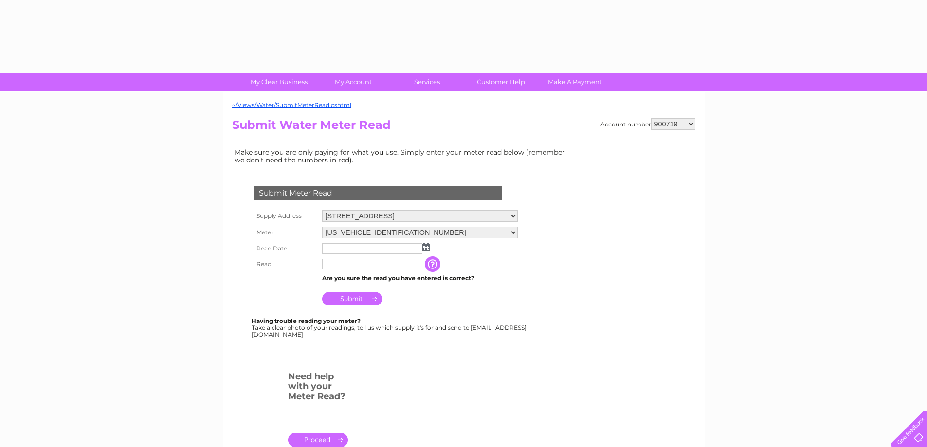
click at [689, 125] on select "900719 900720 900721 900722 900724 907163 917749 919306 921360 928449 931316 93…" at bounding box center [673, 124] width 44 height 12
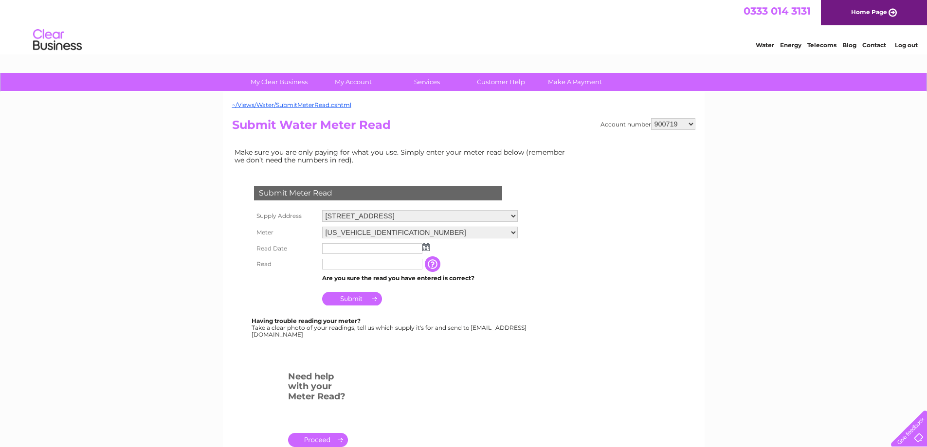
select select "30297266"
click at [651, 118] on select "900719 900720 900721 900722 900724 907163 917749 919306 921360 928449 931316 93…" at bounding box center [673, 124] width 44 height 12
click at [689, 124] on select "900719 900720 900721 900722 900724 907163 917749 919306 921360 928449 931316 93…" at bounding box center [673, 124] width 44 height 12
select select "30284149"
click at [651, 118] on select "900719 900720 900721 900722 900724 907163 917749 919306 921360 928449 931316 93…" at bounding box center [673, 124] width 44 height 12
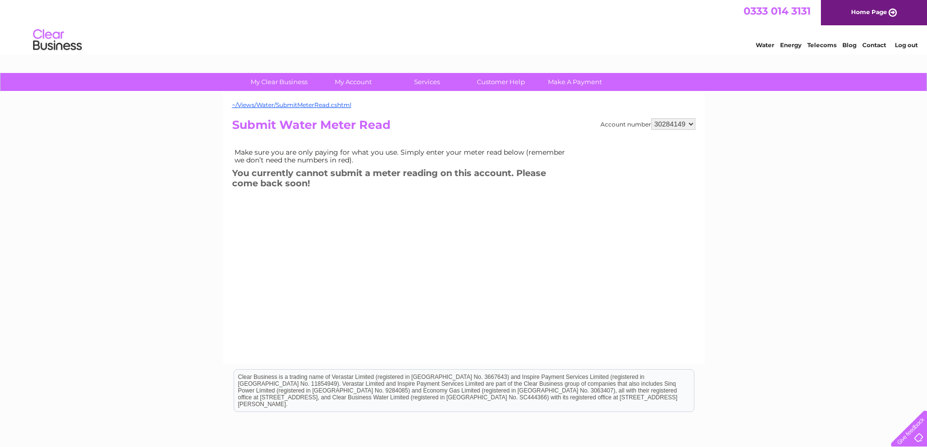
drag, startPoint x: 691, startPoint y: 122, endPoint x: 701, endPoint y: 151, distance: 30.9
click at [691, 122] on select "900719 900720 900721 900722 900724 907163 917749 919306 921360 928449 931316 93…" at bounding box center [673, 124] width 44 height 12
select select "30272684"
click at [651, 118] on select "900719 900720 900721 900722 900724 907163 917749 919306 921360 928449 931316 93…" at bounding box center [673, 124] width 44 height 12
click at [692, 125] on select "900719 900720 900721 900722 900724 907163 917749 919306 921360 928449 931316 93…" at bounding box center [673, 124] width 44 height 12
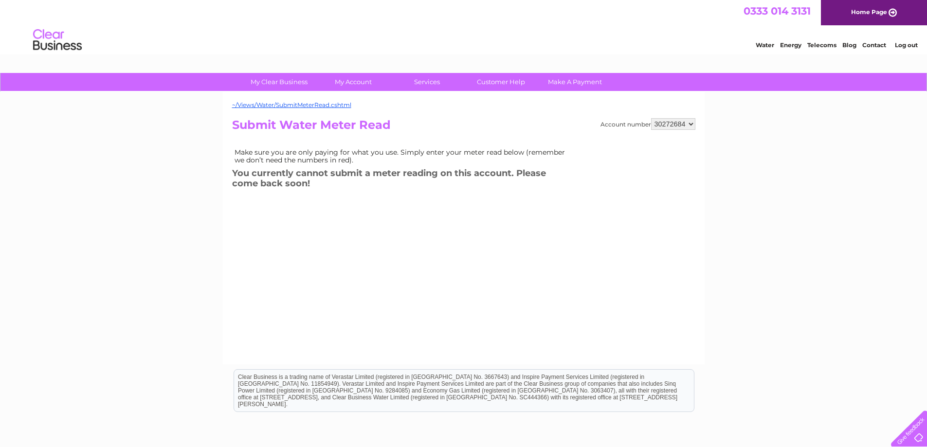
select select "1145598"
click at [651, 118] on select "900719 900720 900721 900722 900724 907163 917749 919306 921360 928449 931316 93…" at bounding box center [673, 124] width 44 height 12
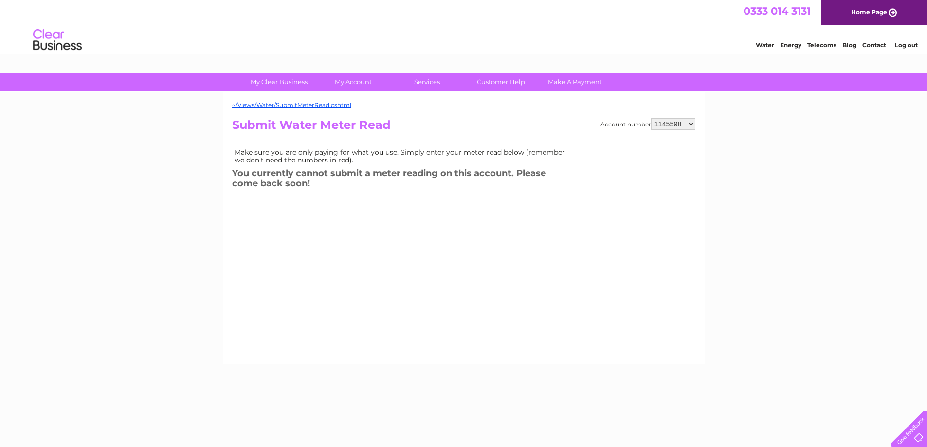
click at [689, 125] on select "900719 900720 900721 900722 900724 907163 917749 919306 921360 928449 931316 93…" at bounding box center [673, 124] width 44 height 12
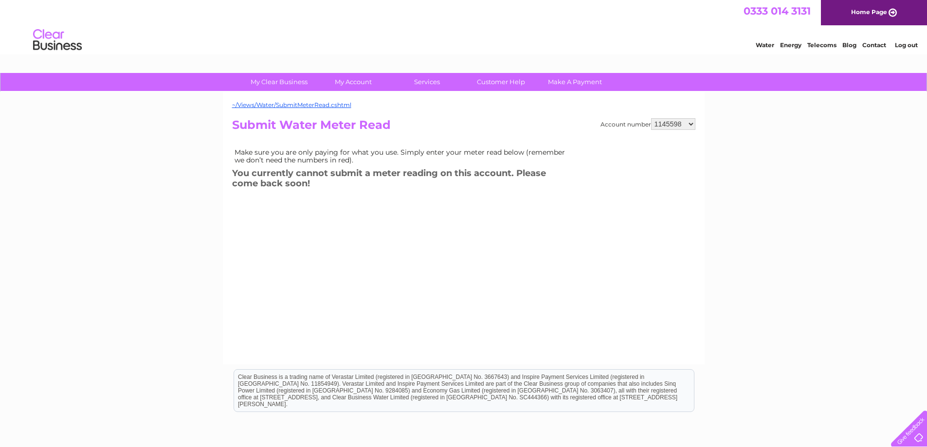
select select "1145594"
click at [651, 118] on select "900719 900720 900721 900722 900724 907163 917749 919306 921360 928449 931316 93…" at bounding box center [673, 124] width 44 height 12
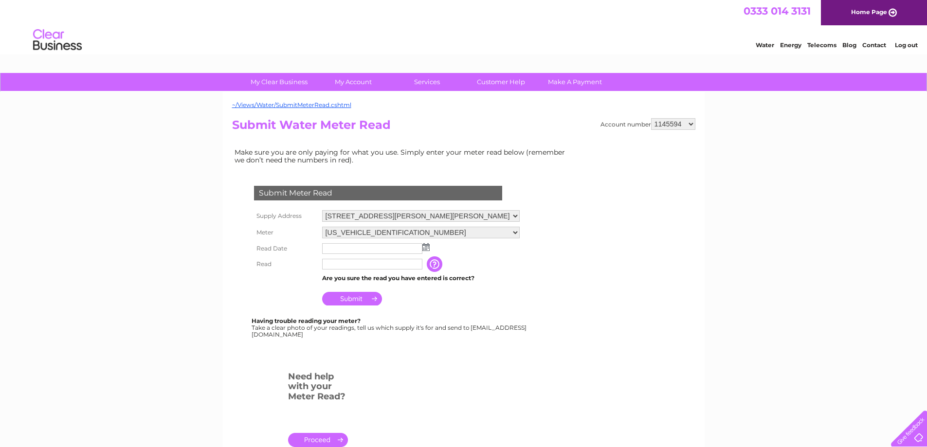
click at [910, 48] on link "Log out" at bounding box center [906, 44] width 23 height 7
